Goal: Task Accomplishment & Management: Manage account settings

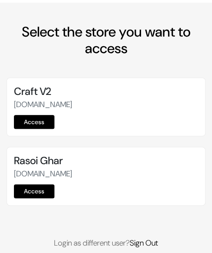
scroll to position [45, 0]
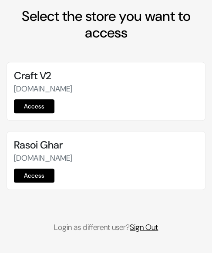
click at [158, 228] on link "Sign Out" at bounding box center [144, 227] width 28 height 10
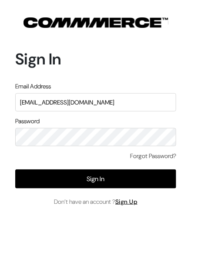
click at [112, 100] on input "[EMAIL_ADDRESS][DOMAIN_NAME]" at bounding box center [95, 102] width 161 height 18
type input "[EMAIL_ADDRESS][DOMAIN_NAME]"
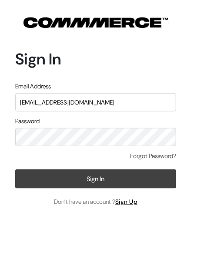
click at [109, 175] on button "Sign In" at bounding box center [95, 178] width 161 height 19
